Goal: Information Seeking & Learning: Get advice/opinions

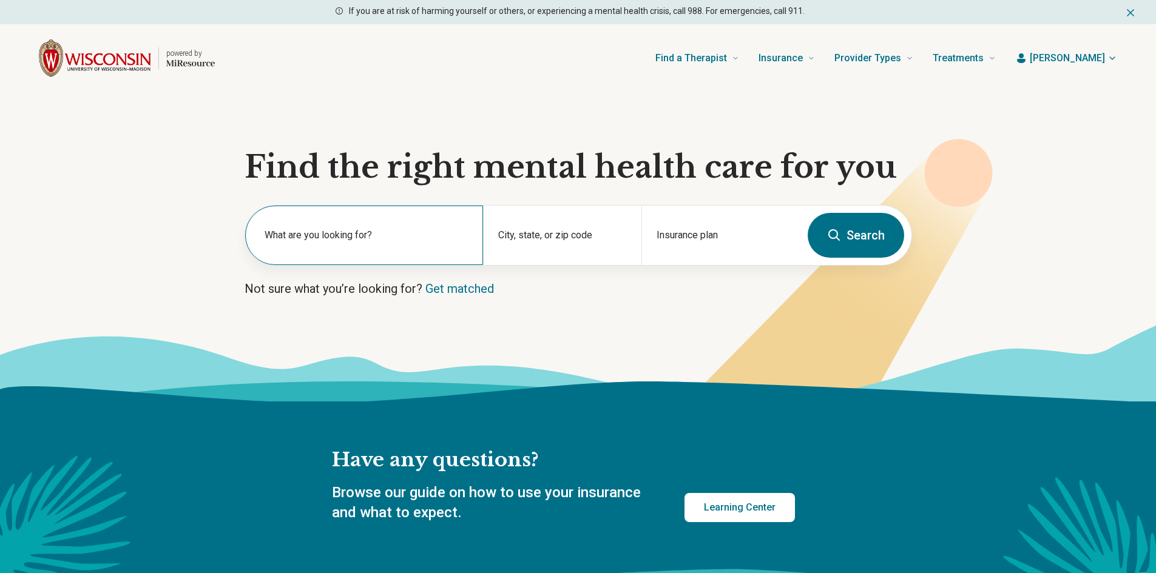
click at [395, 232] on label "What are you looking for?" at bounding box center [367, 235] width 204 height 15
type input "*"
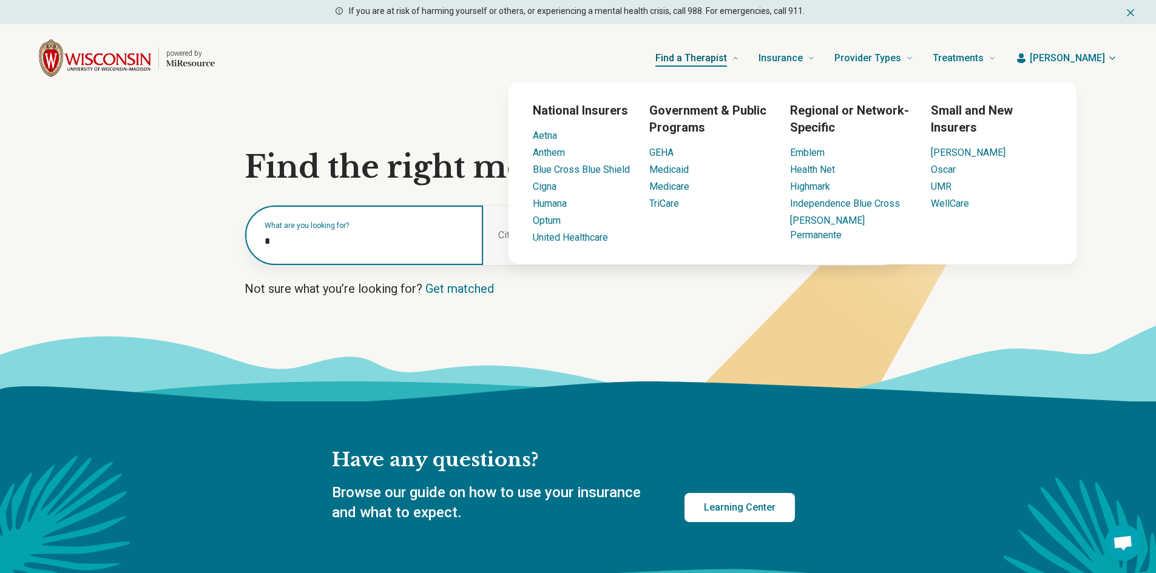
type input "*"
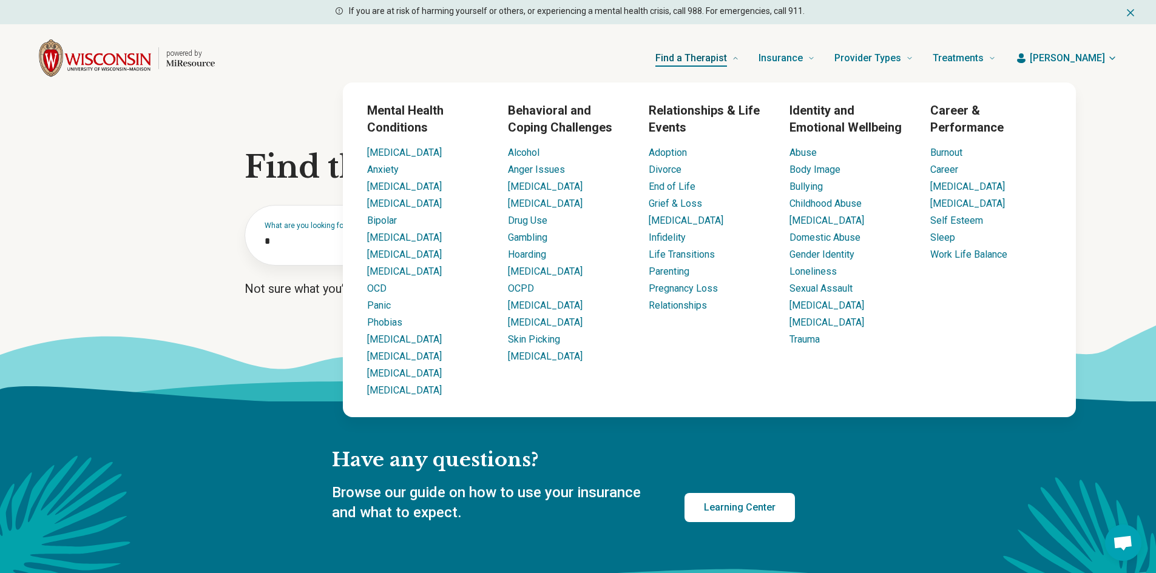
click at [739, 62] on link "Find a Therapist" at bounding box center [697, 58] width 84 height 49
click at [717, 55] on span "Find a Therapist" at bounding box center [691, 58] width 72 height 17
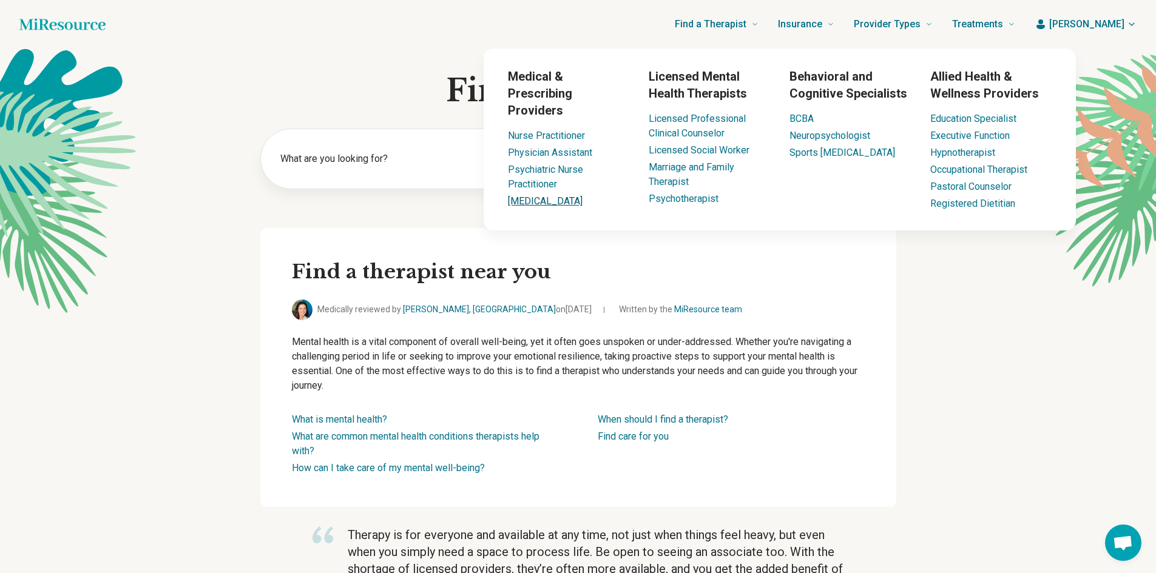
click at [542, 195] on link "[MEDICAL_DATA]" at bounding box center [545, 201] width 75 height 12
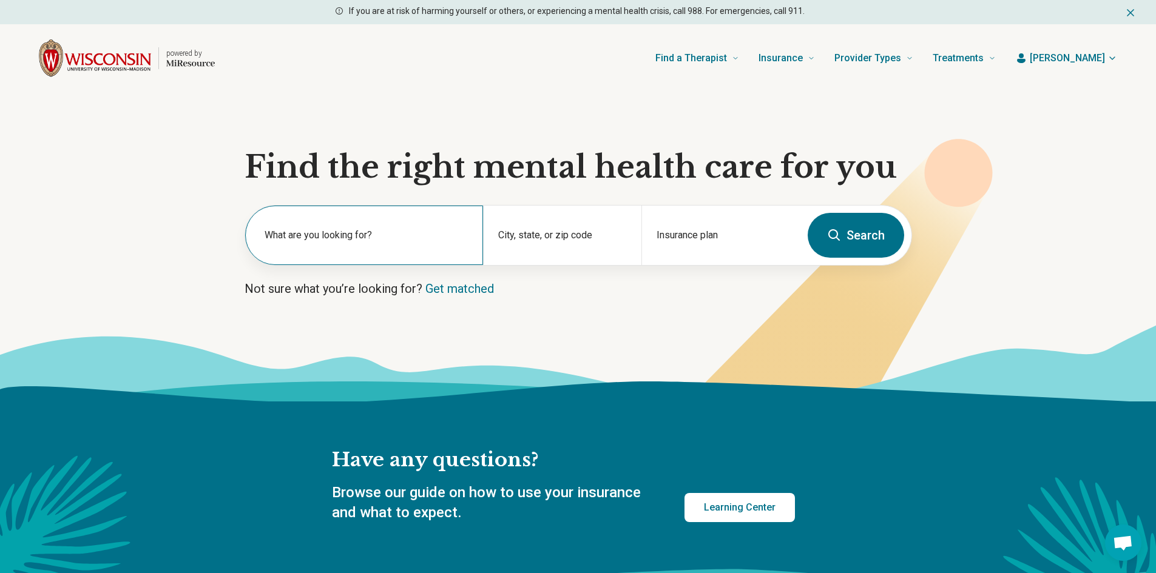
click at [387, 238] on label "What are you looking for?" at bounding box center [367, 235] width 204 height 15
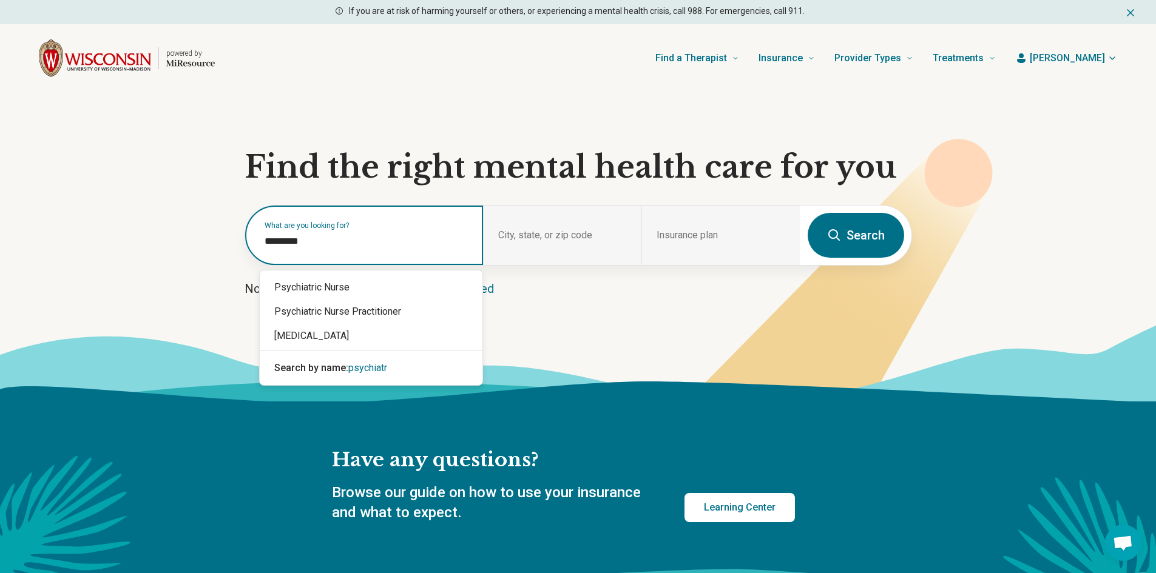
type input "**********"
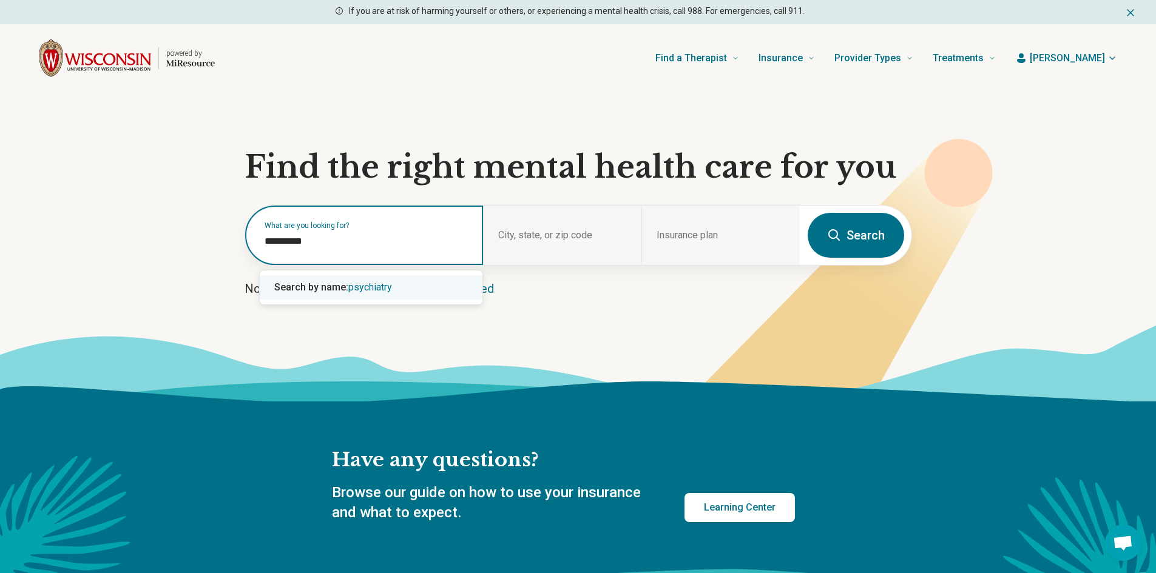
click at [365, 290] on span "psychiatry" at bounding box center [370, 288] width 44 height 12
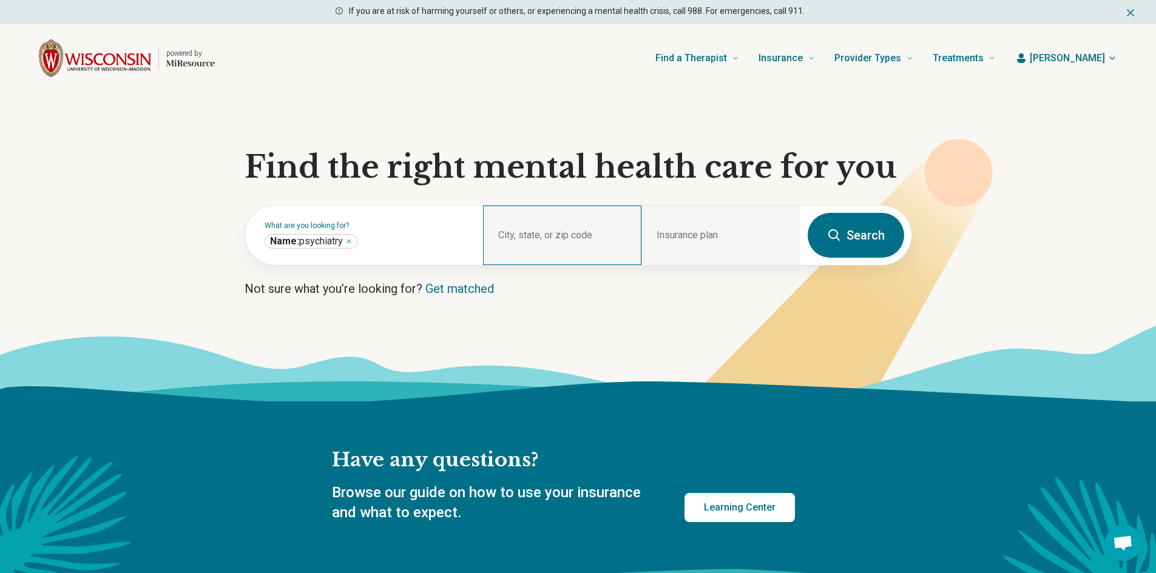
click at [552, 235] on div "City, state, or zip code" at bounding box center [562, 235] width 158 height 59
click at [534, 235] on div "City, state, or zip code" at bounding box center [562, 235] width 158 height 59
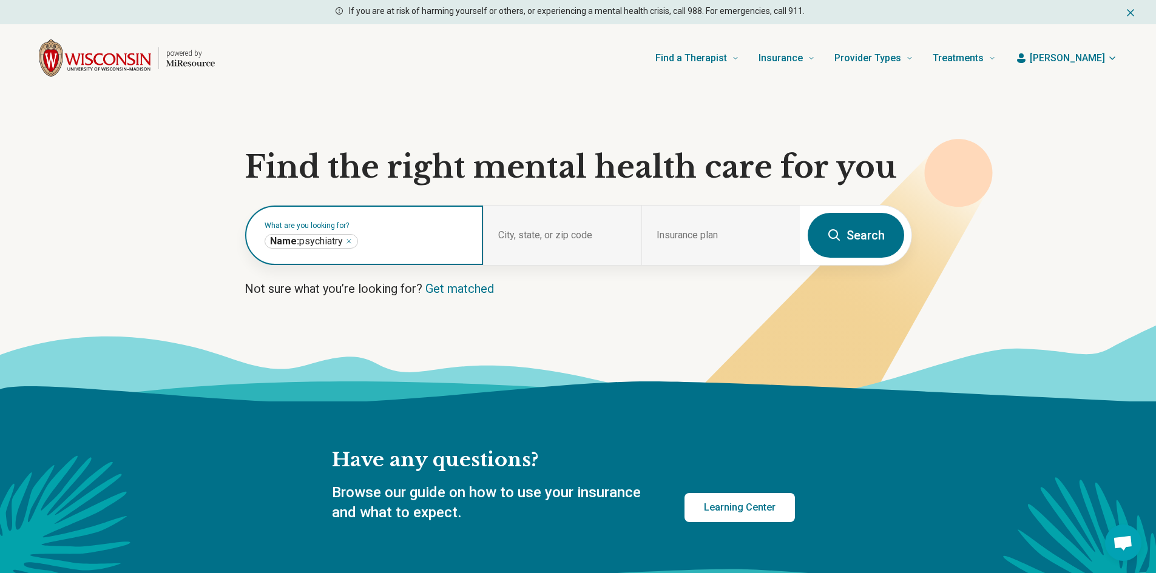
click at [351, 240] on icon "Remove" at bounding box center [348, 241] width 7 height 7
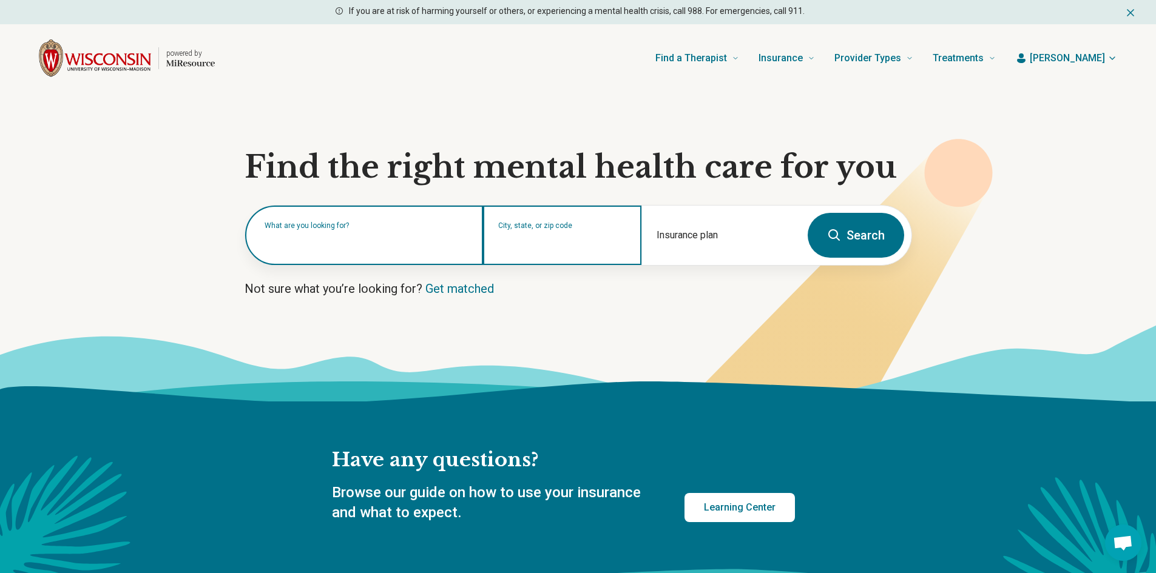
click at [532, 242] on input "City, state, or zip code" at bounding box center [562, 243] width 129 height 15
type input "*****"
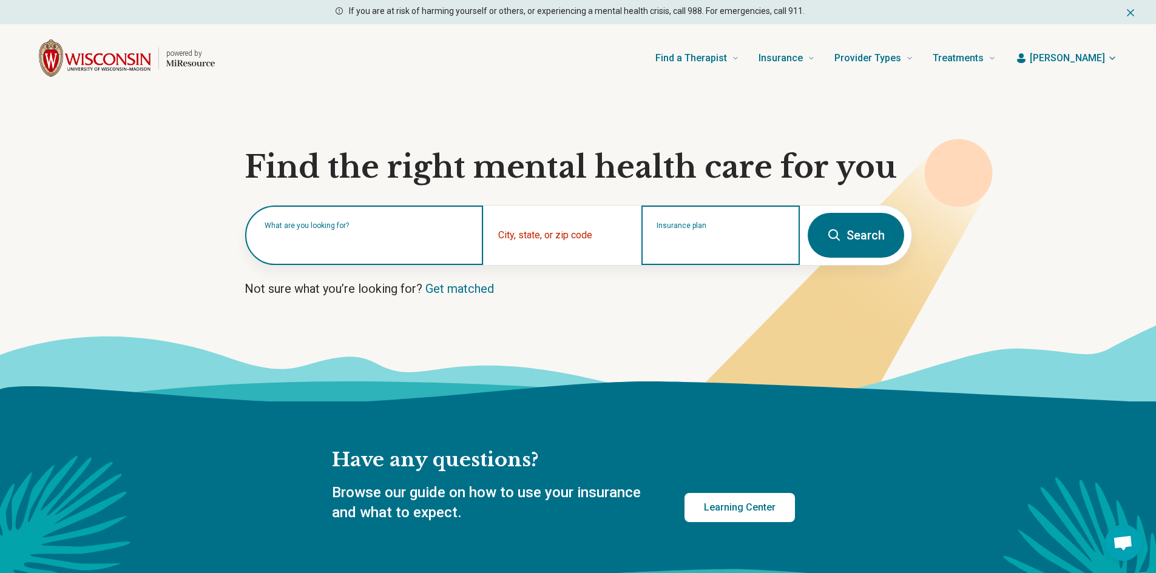
click at [685, 246] on input "Insurance plan" at bounding box center [721, 243] width 129 height 15
click at [672, 282] on div "Quartz" at bounding box center [669, 287] width 52 height 24
type input "******"
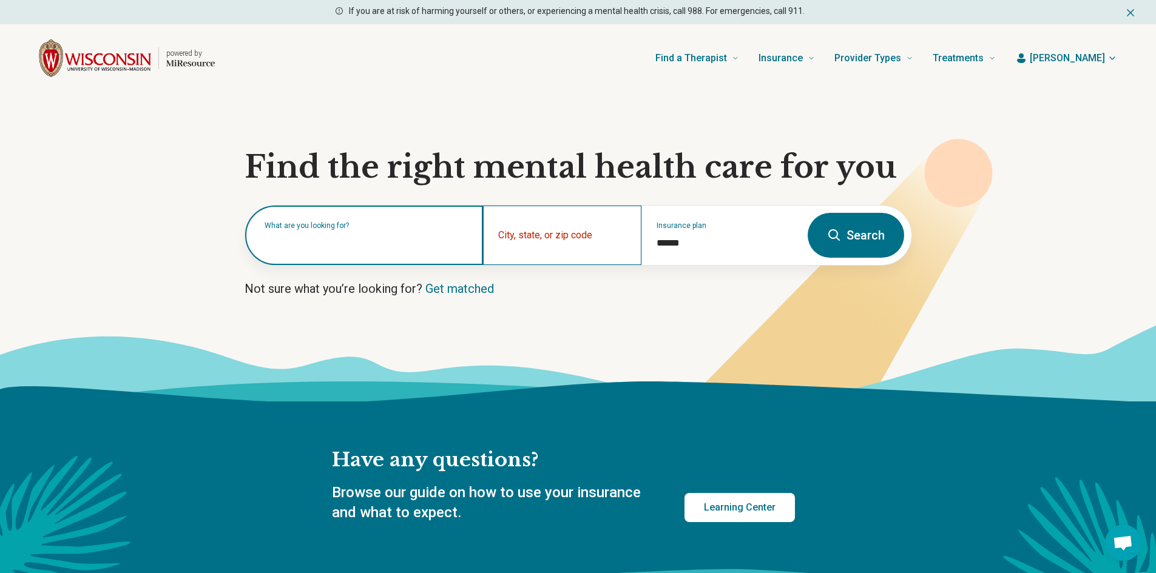
click at [553, 226] on div "City, state, or zip code" at bounding box center [562, 235] width 158 height 59
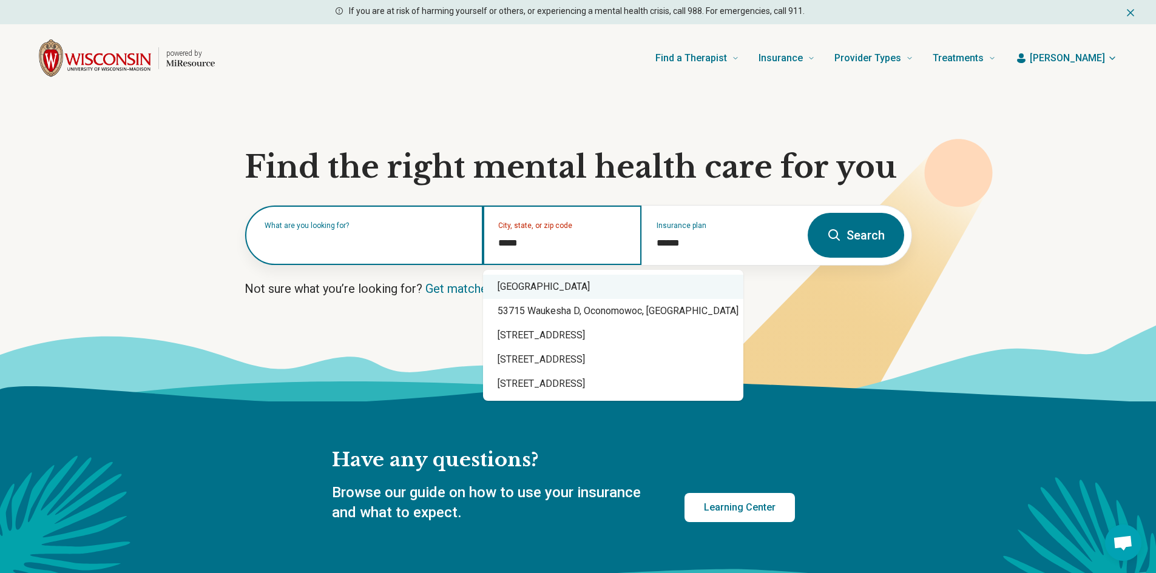
click at [559, 283] on div "Madison, WI 53715" at bounding box center [613, 287] width 260 height 24
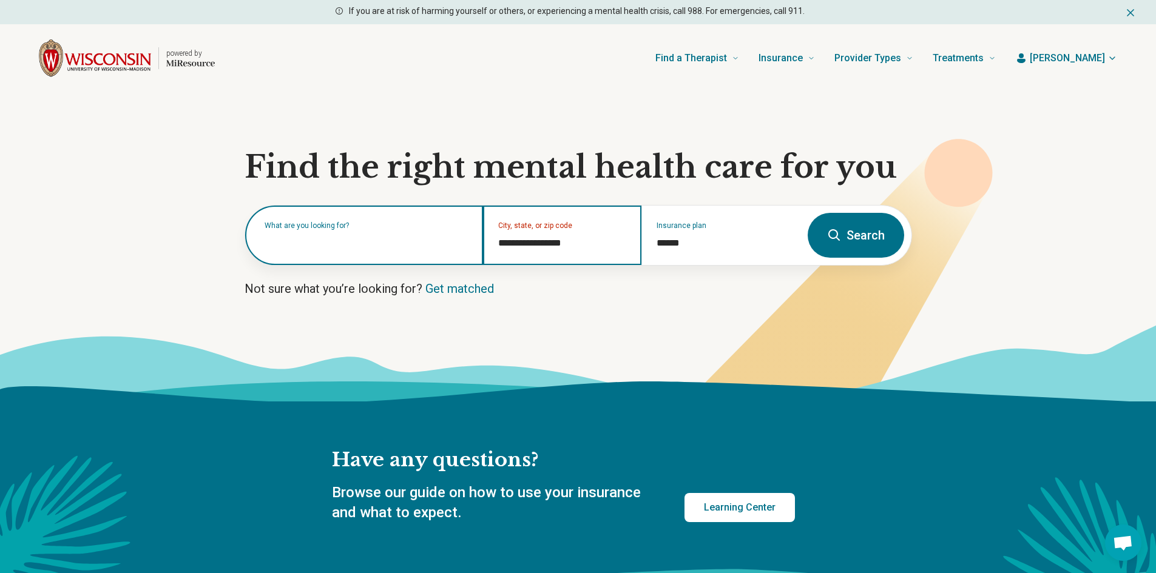
type input "**********"
click at [854, 243] on button "Search" at bounding box center [856, 235] width 96 height 45
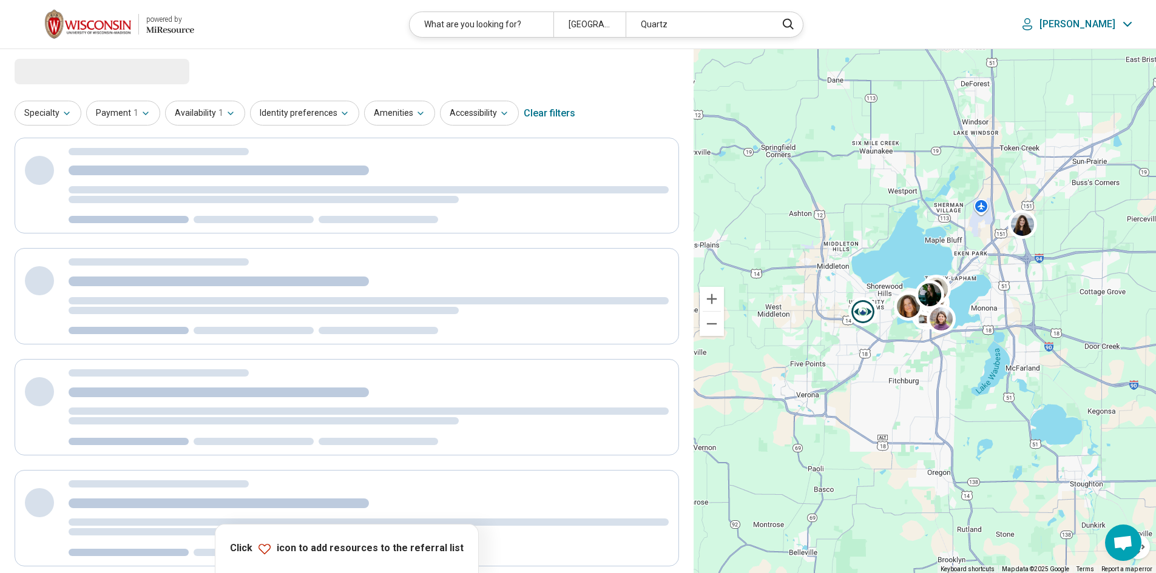
select select "***"
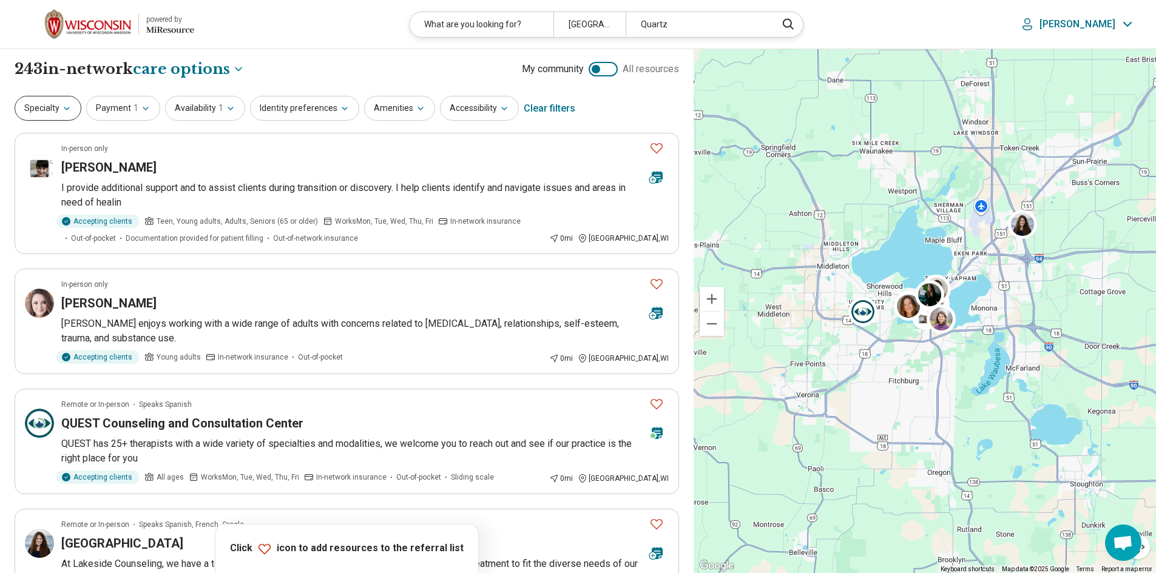
click at [66, 115] on button "Specialty" at bounding box center [48, 108] width 67 height 25
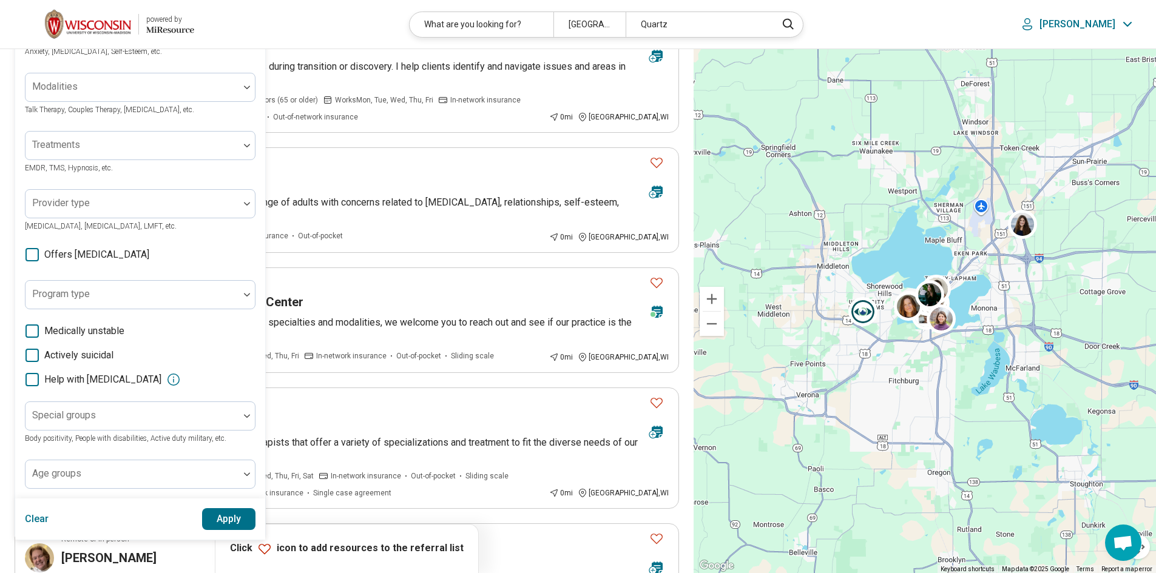
scroll to position [182, 0]
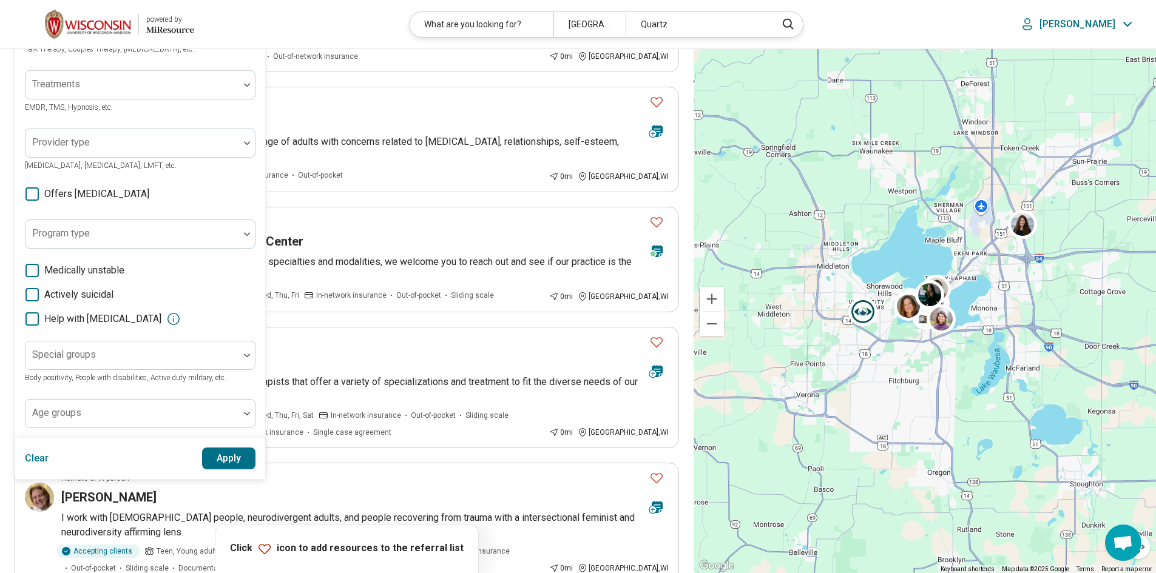
click at [36, 194] on icon at bounding box center [31, 194] width 13 height 13
click at [225, 452] on button "Apply" at bounding box center [229, 459] width 54 height 22
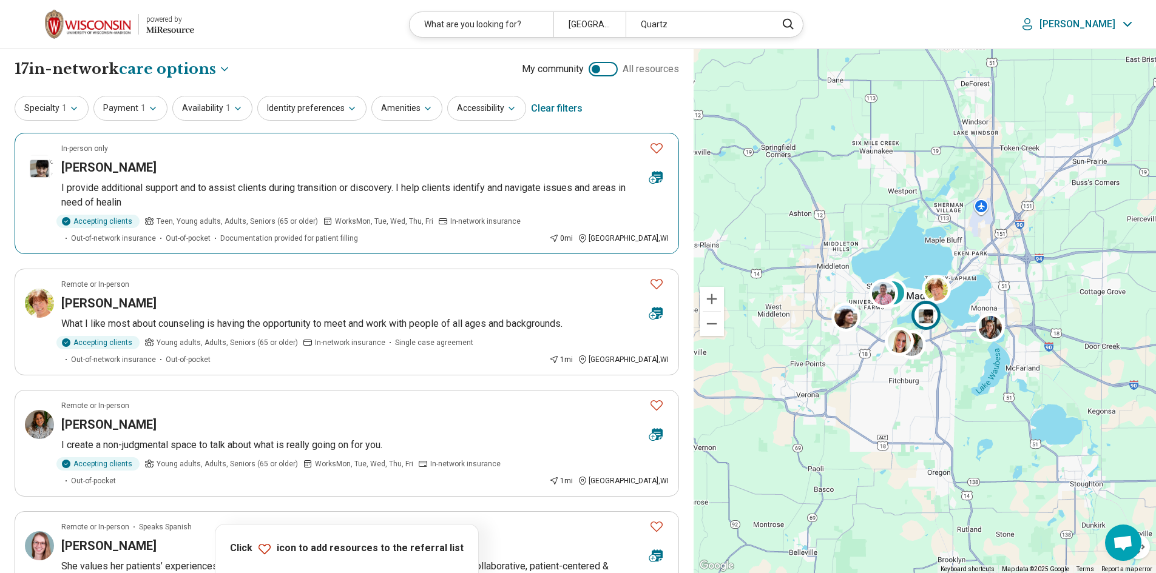
click at [86, 167] on h3 "Christine Gartler" at bounding box center [108, 167] width 95 height 17
click at [45, 115] on button "Specialty 1" at bounding box center [52, 108] width 74 height 25
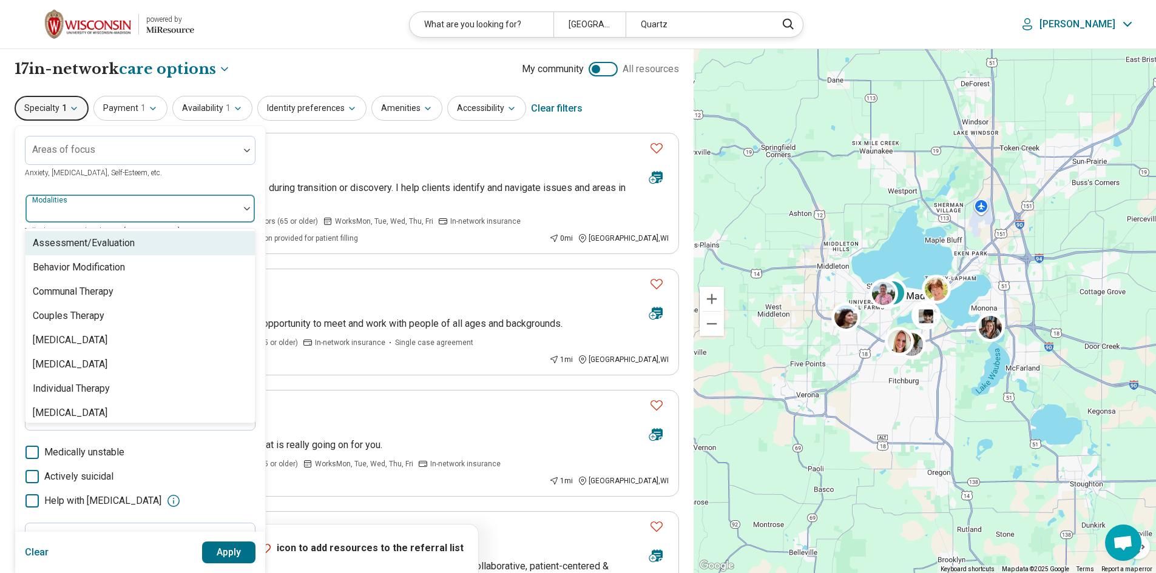
click at [138, 200] on div at bounding box center [132, 208] width 214 height 27
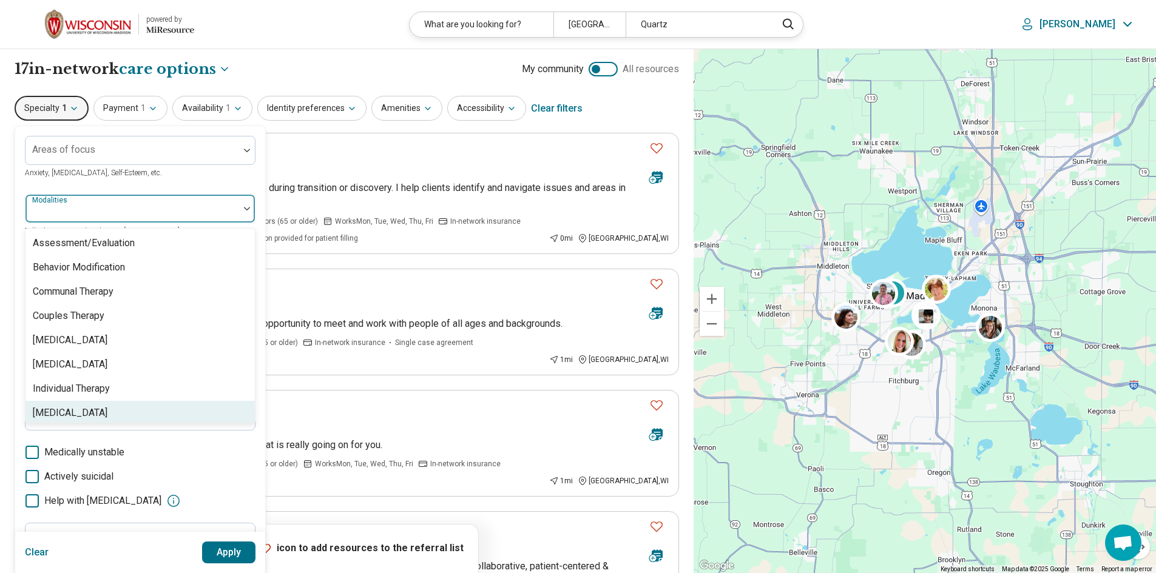
click at [107, 410] on div "[MEDICAL_DATA]" at bounding box center [70, 413] width 75 height 15
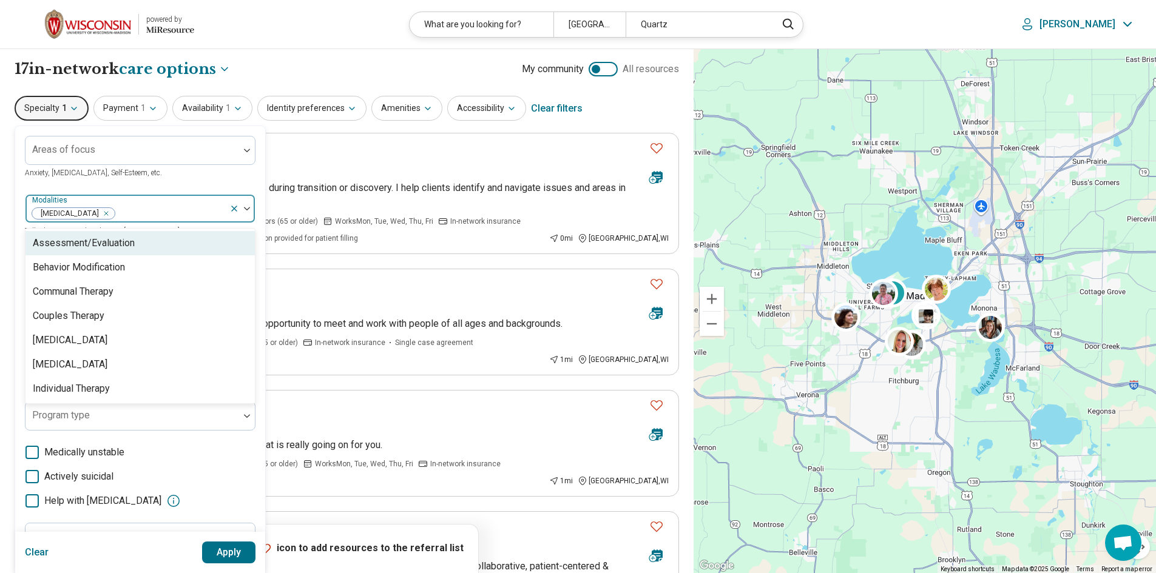
click at [242, 547] on button "Apply" at bounding box center [229, 553] width 54 height 22
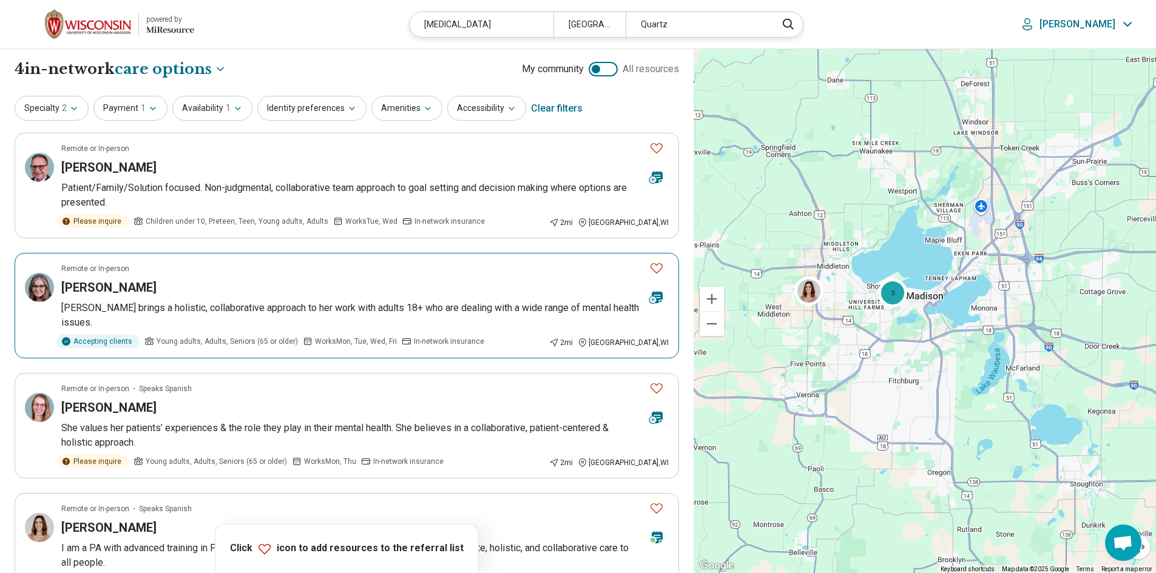
click at [146, 289] on h3 "Katherine McLeod" at bounding box center [108, 287] width 95 height 17
click at [110, 171] on h3 "[PERSON_NAME]" at bounding box center [108, 167] width 95 height 17
